Goal: Task Accomplishment & Management: Use online tool/utility

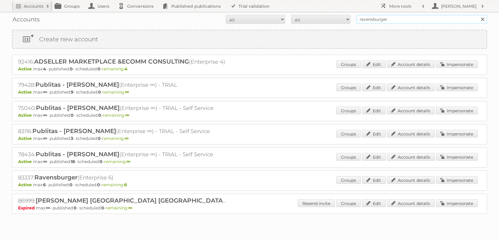
click at [376, 22] on input "ravensburger" at bounding box center [422, 19] width 131 height 9
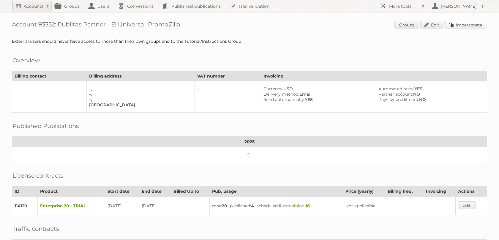
click at [467, 27] on link "Impersonate" at bounding box center [467, 25] width 42 height 8
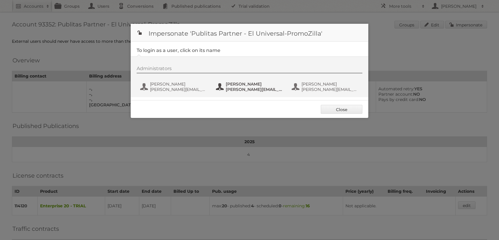
click at [234, 91] on span "[PERSON_NAME][EMAIL_ADDRESS][DOMAIN_NAME]" at bounding box center [255, 89] width 58 height 5
